Goal: Task Accomplishment & Management: Manage account settings

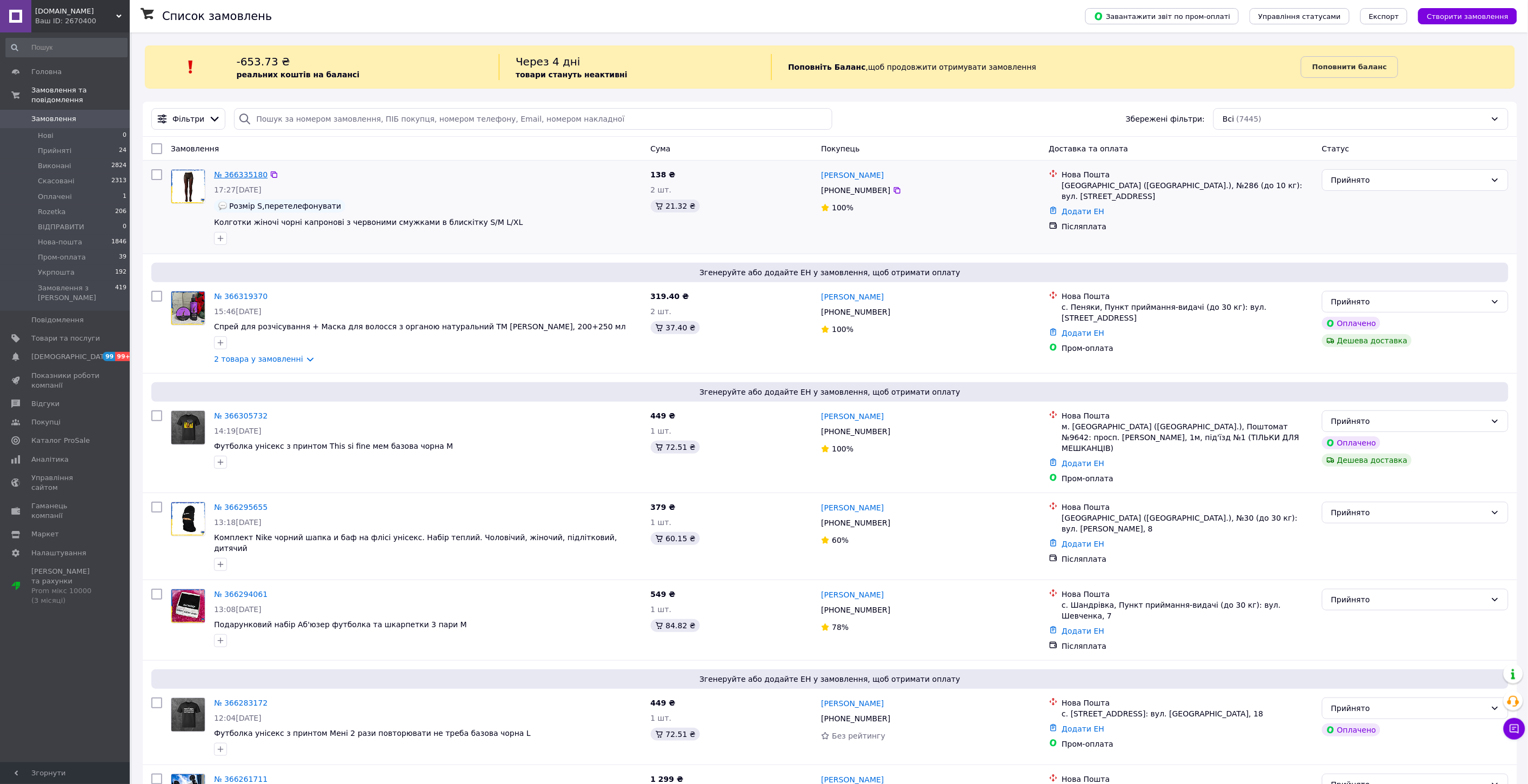
click at [227, 176] on link "№ 366335180" at bounding box center [241, 174] width 54 height 9
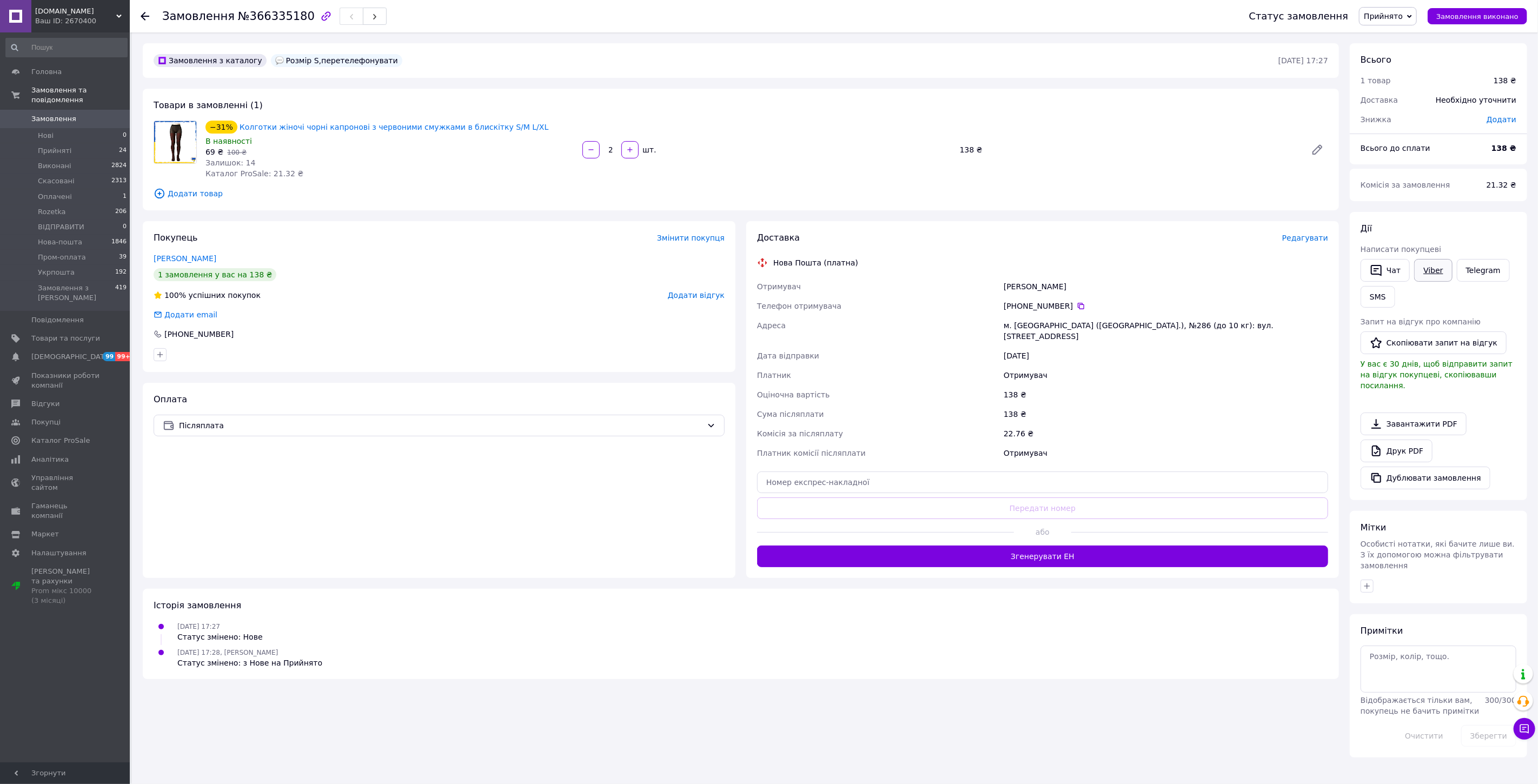
click at [1425, 270] on link "Viber" at bounding box center [1432, 271] width 37 height 23
drag, startPoint x: 441, startPoint y: 122, endPoint x: 235, endPoint y: 133, distance: 206.3
click at [235, 133] on div "−31% Колготки жіночі чорні капронові з червоними смужками в блискітку S/M L/XL" at bounding box center [390, 127] width 371 height 15
copy link "Колготки жіночі чорні капронові з червоними смужками в блискітку S/M L/XL"
click at [416, 182] on div "Товари в замовленні (1) −31% Колготки жіночі чорні капронові з червоними смужка…" at bounding box center [741, 149] width 1196 height 122
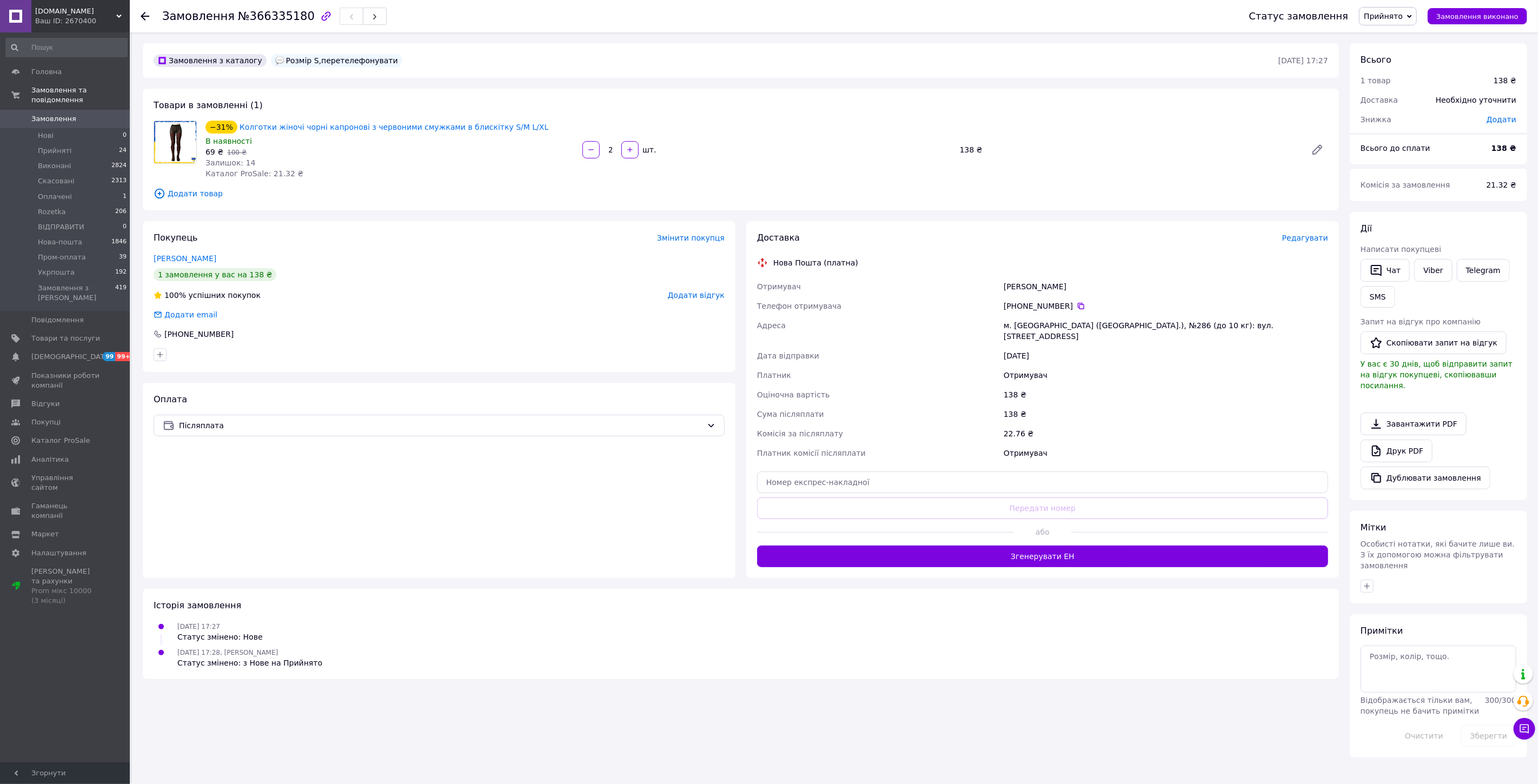
click at [54, 114] on span "Замовлення" at bounding box center [54, 119] width 45 height 10
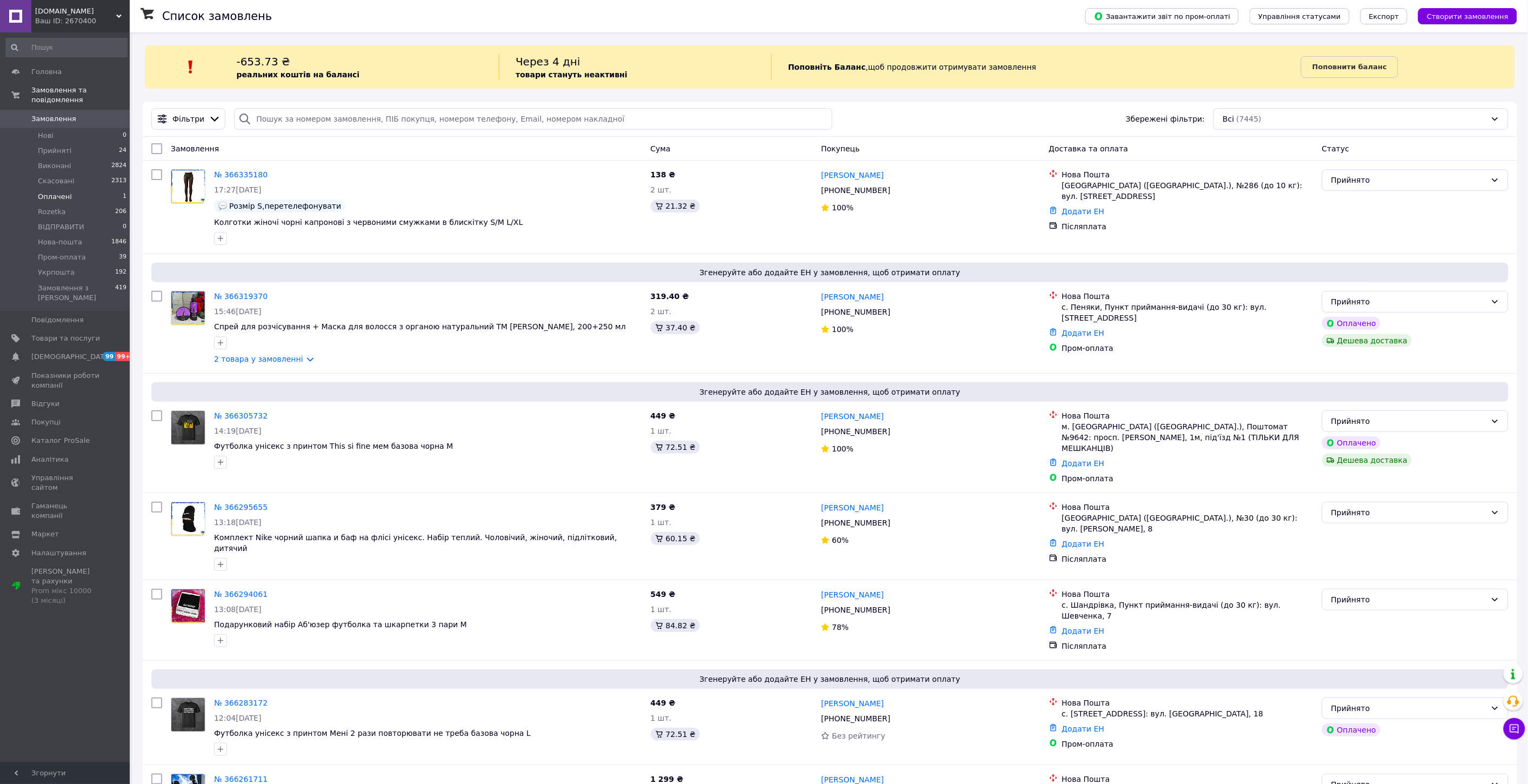
click at [60, 192] on span "Оплачені" at bounding box center [54, 197] width 34 height 10
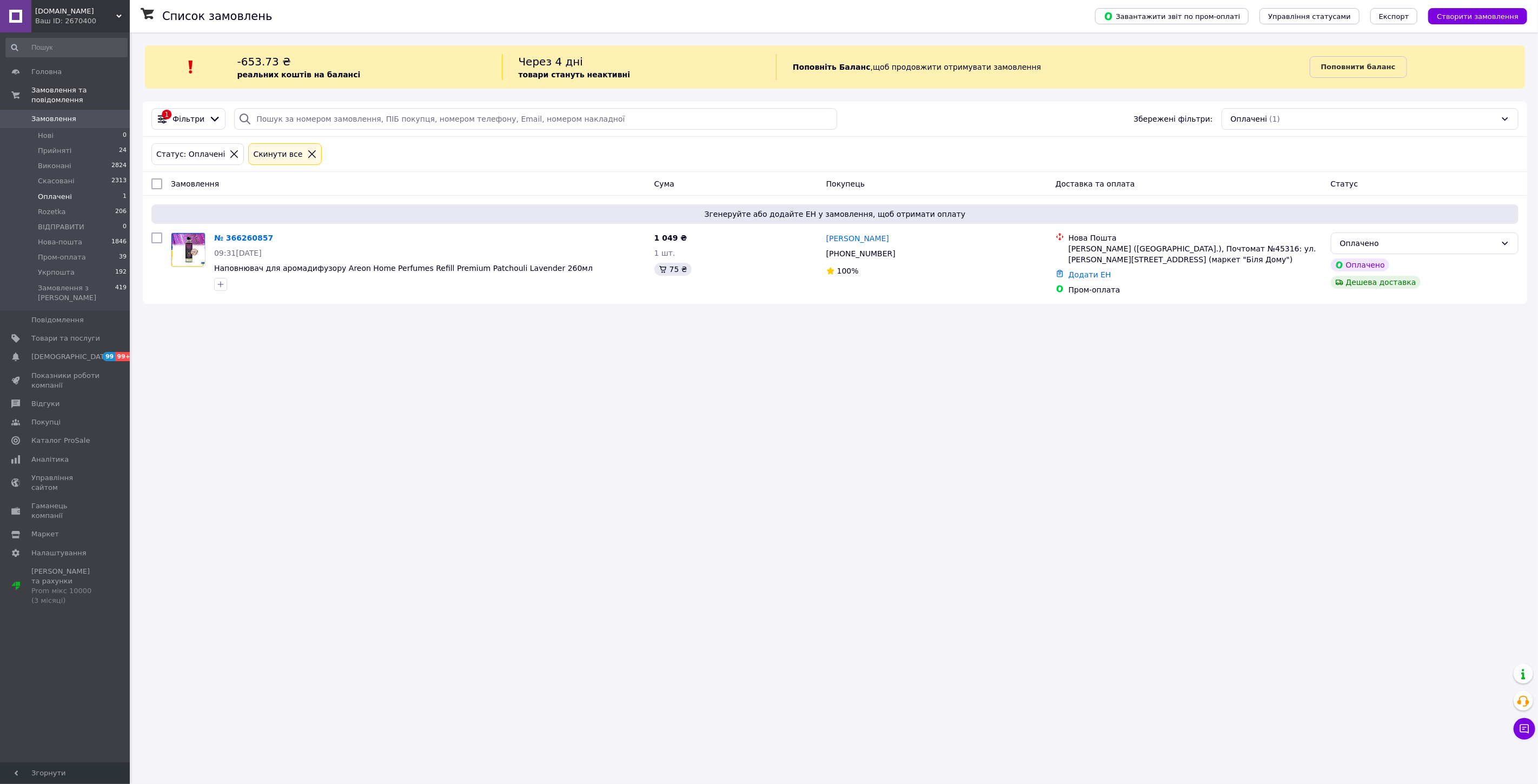
click at [50, 114] on span "Замовлення" at bounding box center [54, 119] width 45 height 10
